Goal: Transaction & Acquisition: Purchase product/service

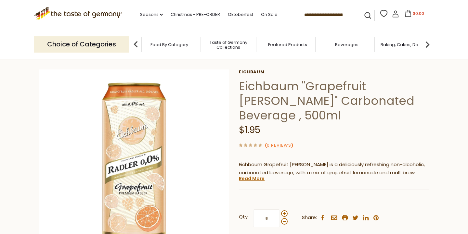
scroll to position [25, 0]
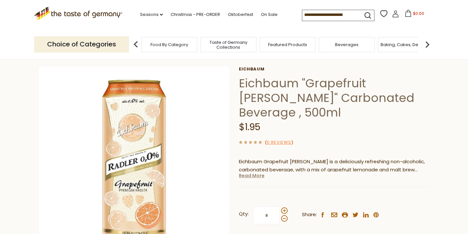
click at [260, 173] on link "Read More" at bounding box center [252, 176] width 26 height 7
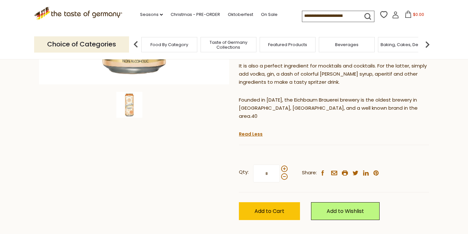
scroll to position [198, 0]
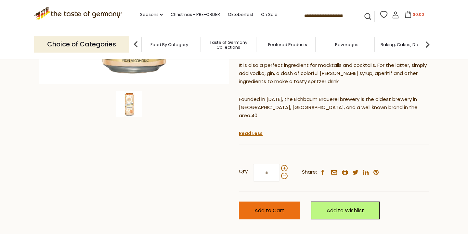
click at [278, 207] on span "Add to Cart" at bounding box center [270, 210] width 30 height 7
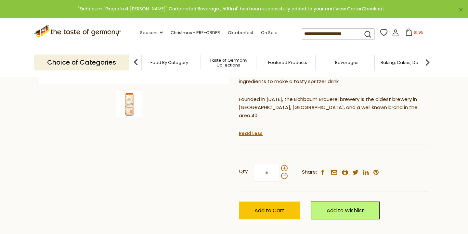
click at [401, 33] on button "$1.95" at bounding box center [415, 34] width 28 height 10
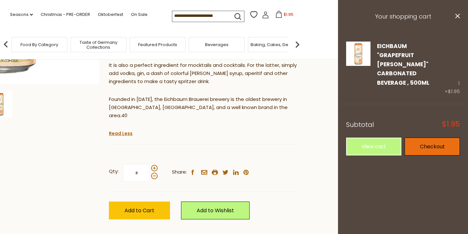
click at [429, 138] on link "Checkout" at bounding box center [432, 147] width 55 height 18
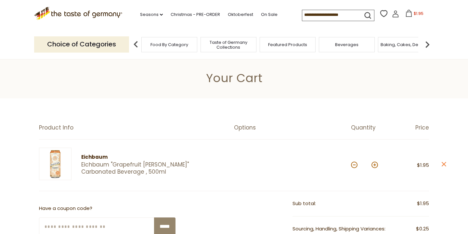
click at [48, 159] on img at bounding box center [55, 164] width 33 height 33
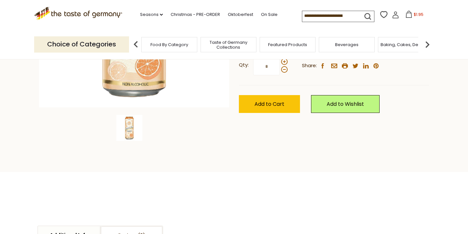
scroll to position [175, 0]
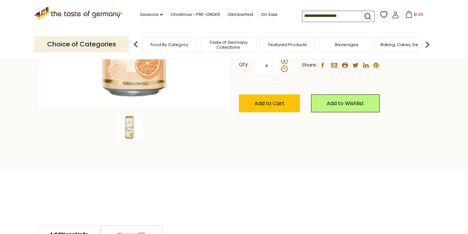
click at [349, 42] on span "Beverages" at bounding box center [346, 44] width 23 height 5
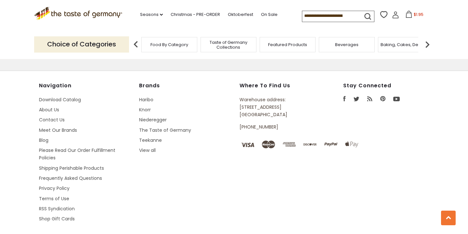
scroll to position [1578, 0]
click at [414, 16] on span "$1.95" at bounding box center [419, 15] width 10 height 6
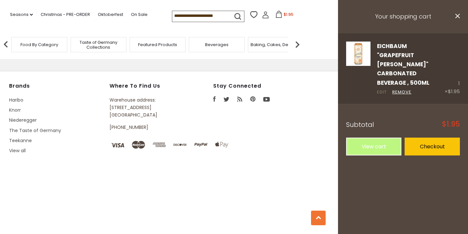
click at [379, 89] on link "Edit" at bounding box center [382, 92] width 10 height 7
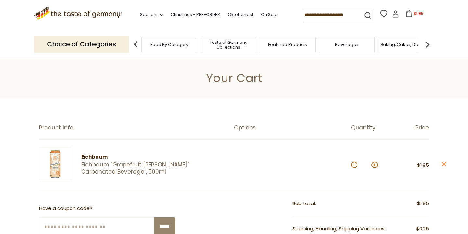
click at [376, 168] on button at bounding box center [375, 165] width 7 height 7
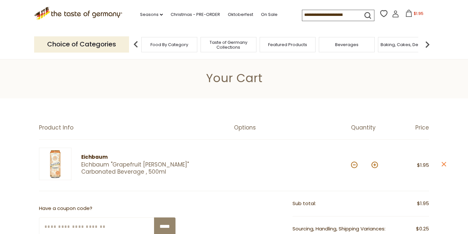
click at [376, 168] on button at bounding box center [375, 165] width 7 height 7
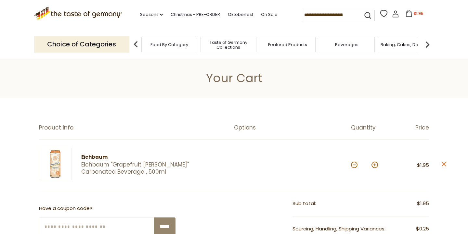
click at [376, 168] on button at bounding box center [375, 165] width 7 height 7
type input "**"
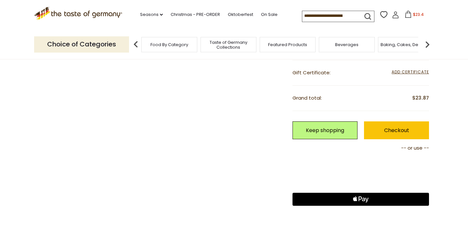
scroll to position [209, 0]
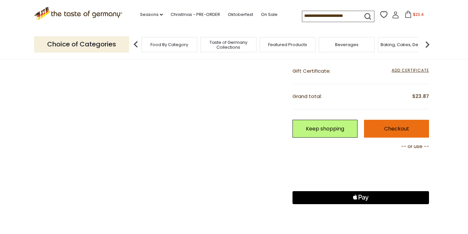
click at [392, 120] on link "Checkout" at bounding box center [396, 129] width 65 height 18
